Goal: Information Seeking & Learning: Check status

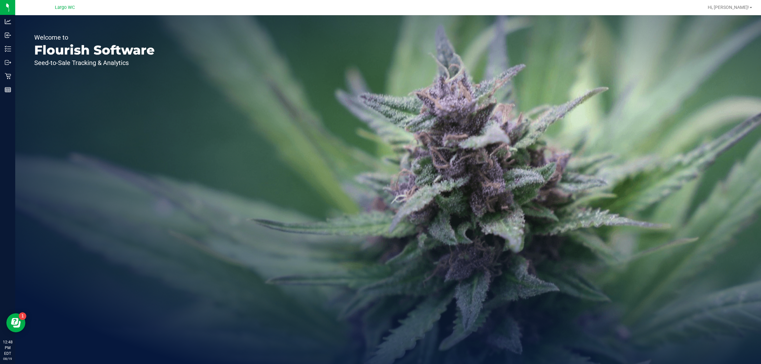
click at [219, 141] on div "Welcome to Flourish Software Seed-to-Sale Tracking & Analytics" at bounding box center [387, 189] width 745 height 349
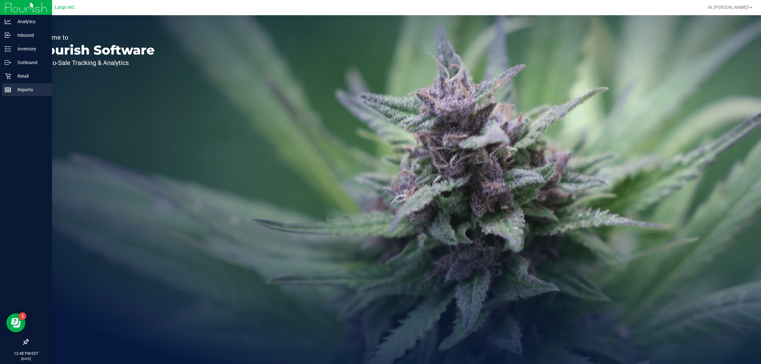
click at [24, 87] on p "Reports" at bounding box center [30, 90] width 38 height 8
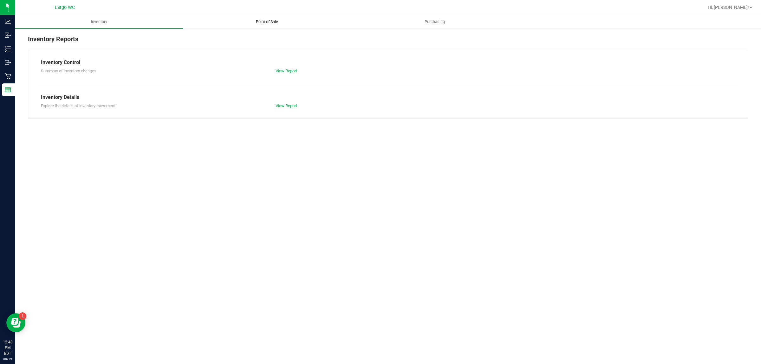
click at [268, 21] on span "Point of Sale" at bounding box center [266, 22] width 39 height 6
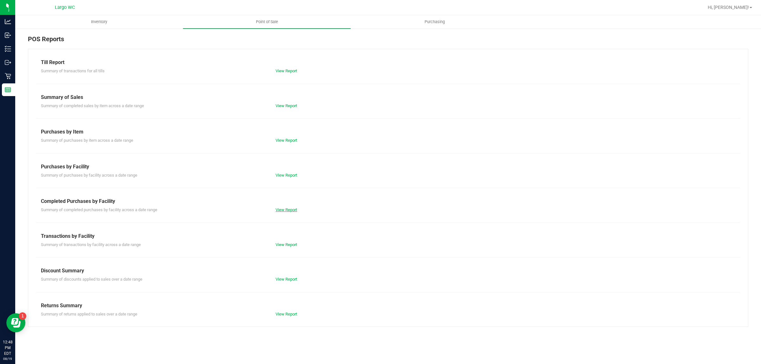
click at [286, 208] on link "View Report" at bounding box center [286, 209] width 22 height 5
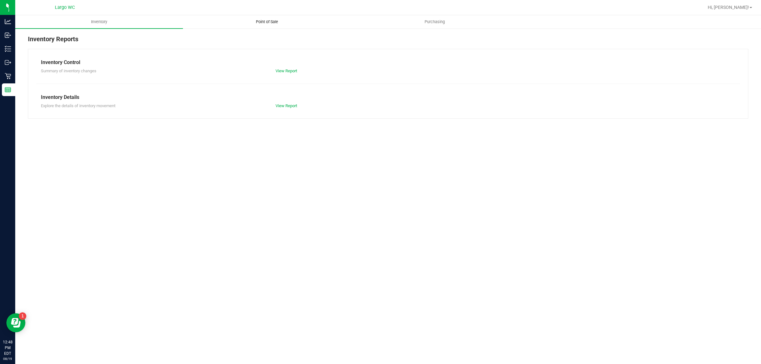
click at [267, 20] on span "Point of Sale" at bounding box center [266, 22] width 39 height 6
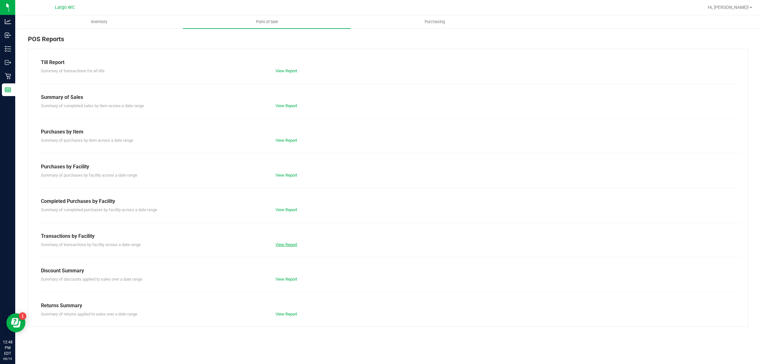
click at [288, 242] on link "View Report" at bounding box center [286, 244] width 22 height 5
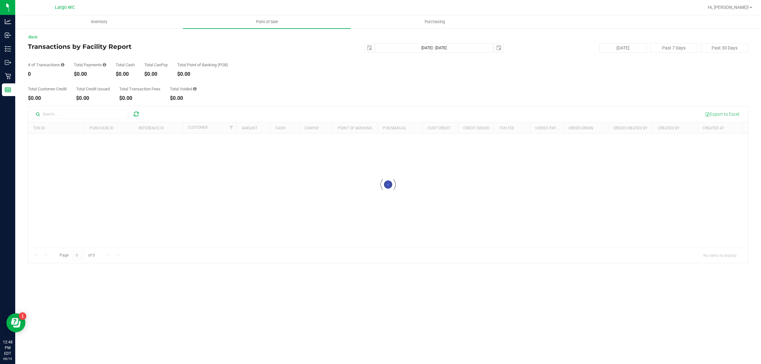
click at [287, 170] on div at bounding box center [387, 184] width 719 height 157
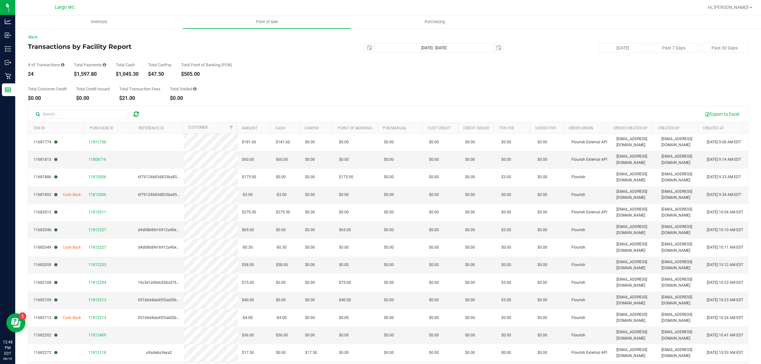
click at [301, 81] on div "Total Customer Credit $0.00 Total Credit Issued $0.00 Total Transaction Fees $2…" at bounding box center [388, 89] width 720 height 24
